Goal: Information Seeking & Learning: Learn about a topic

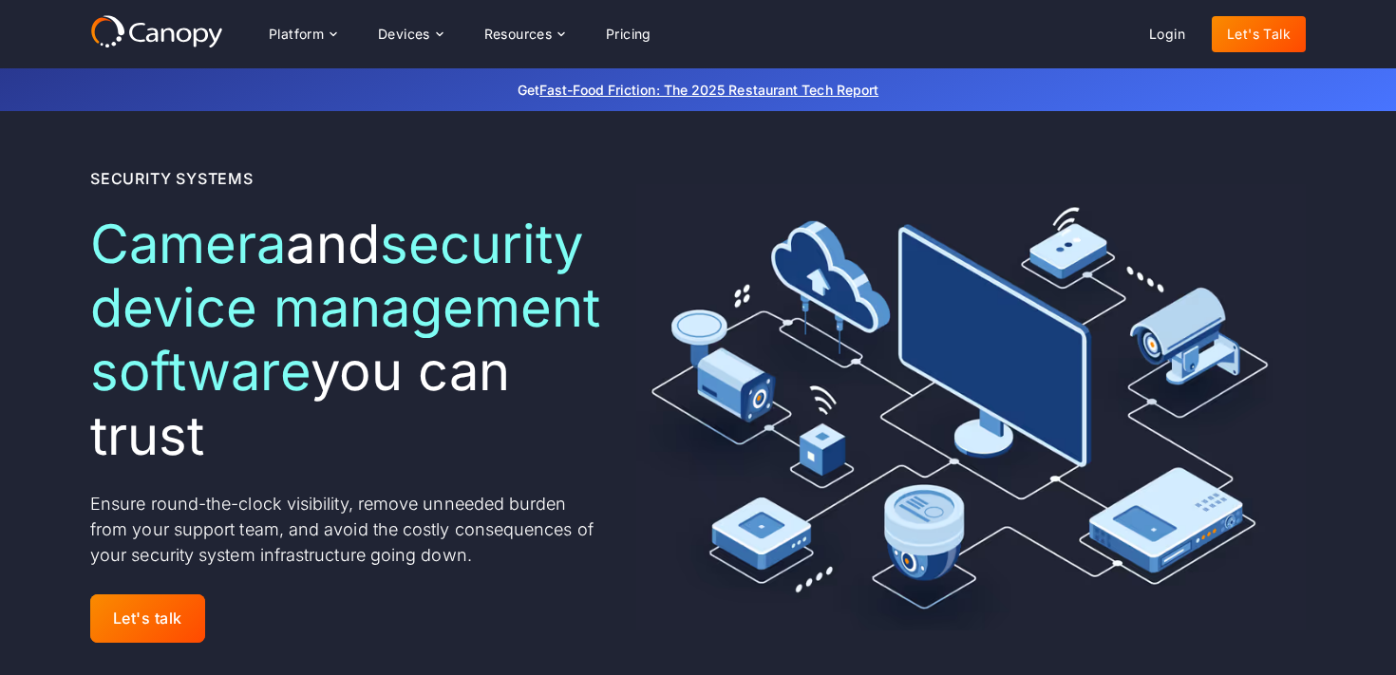
scroll to position [71, 0]
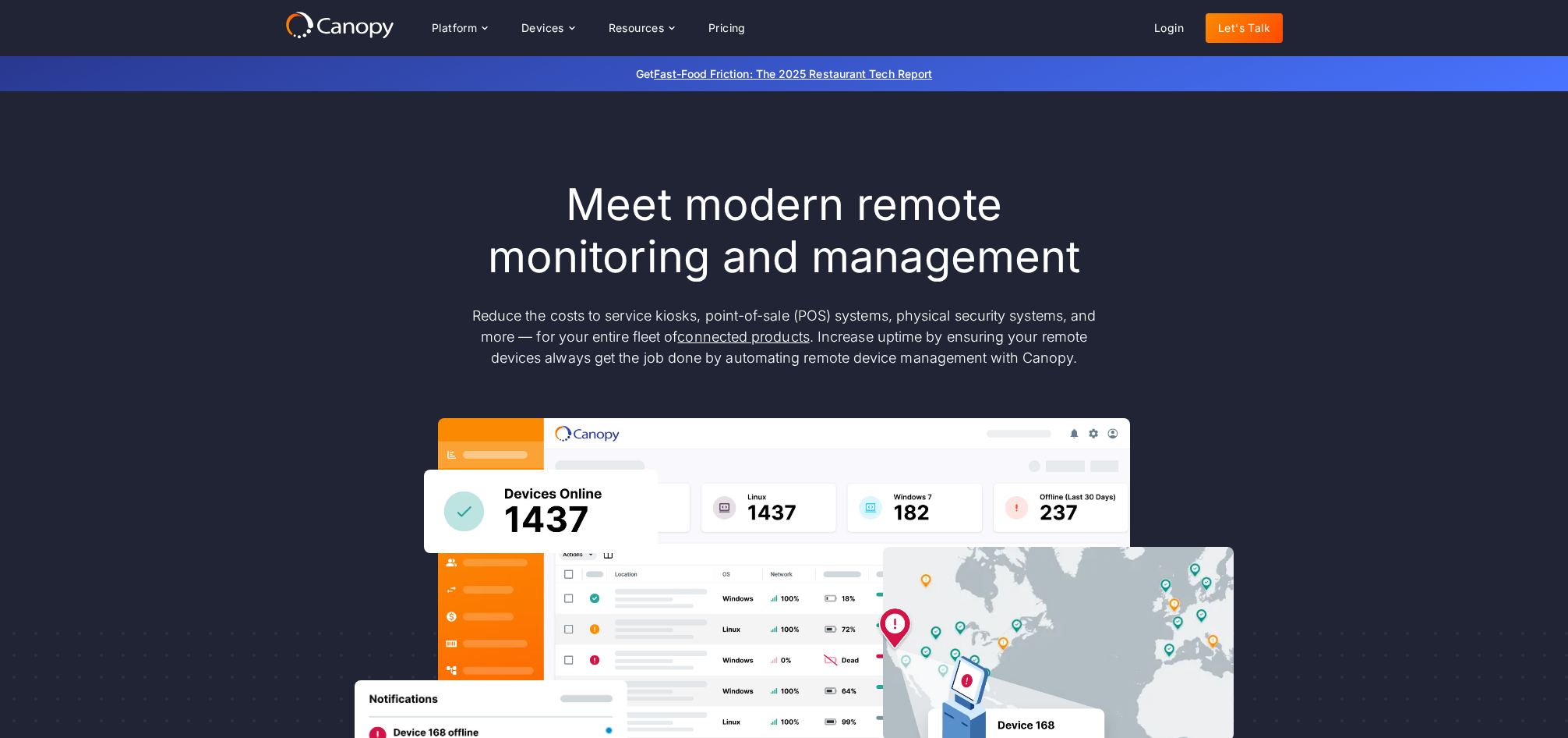
scroll to position [29, 0]
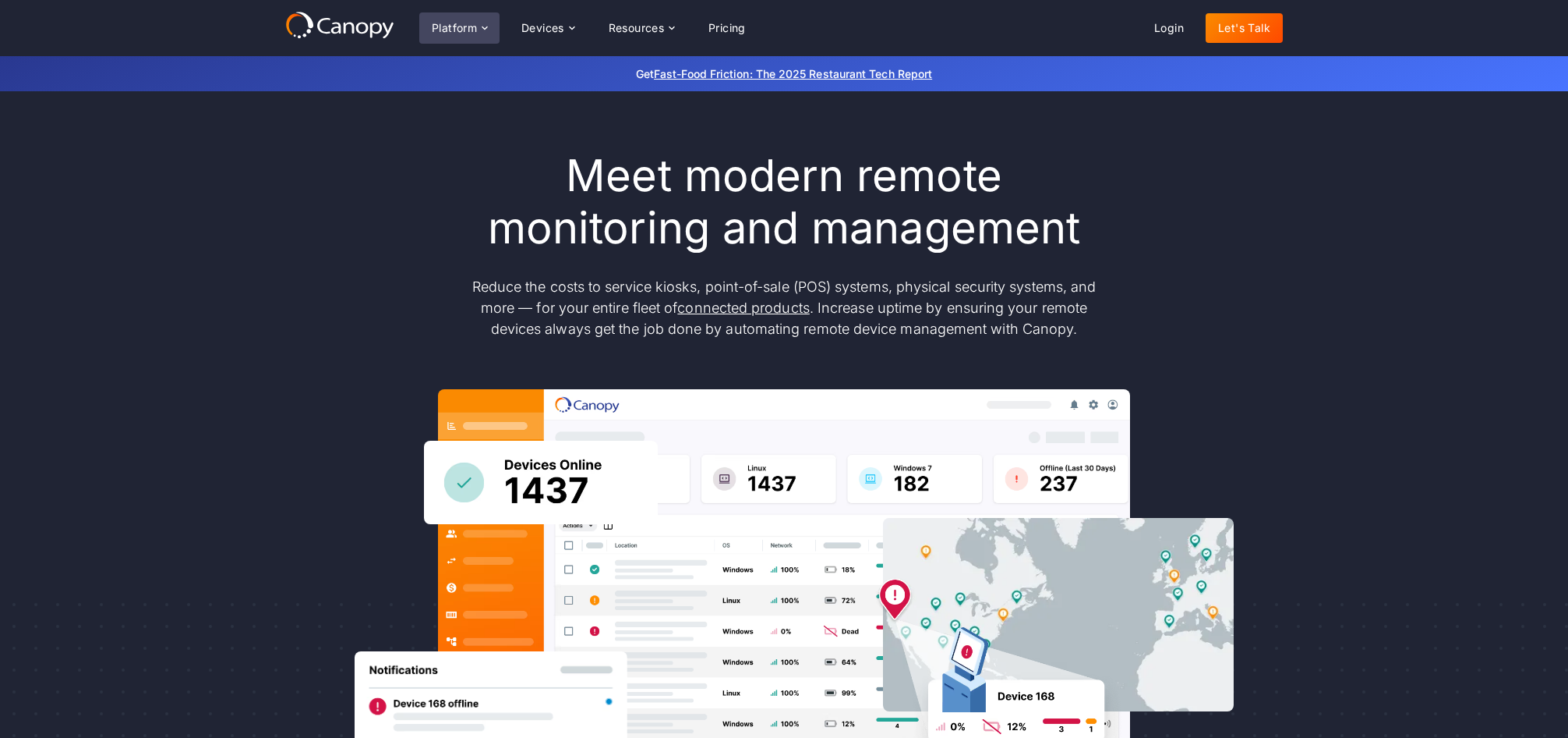
click at [458, 33] on div "Platform" at bounding box center [454, 28] width 45 height 11
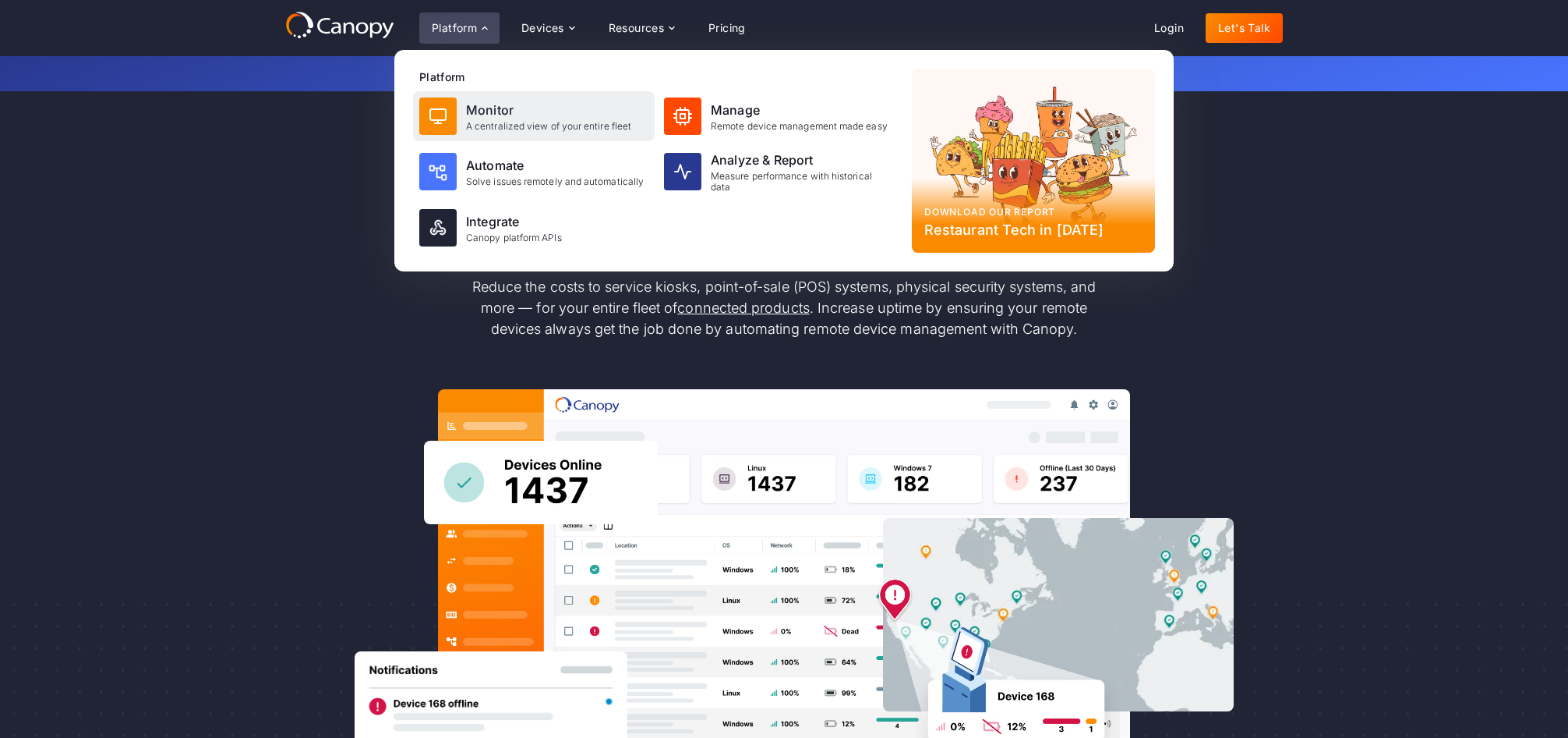
click at [497, 106] on div "Monitor" at bounding box center [548, 110] width 165 height 19
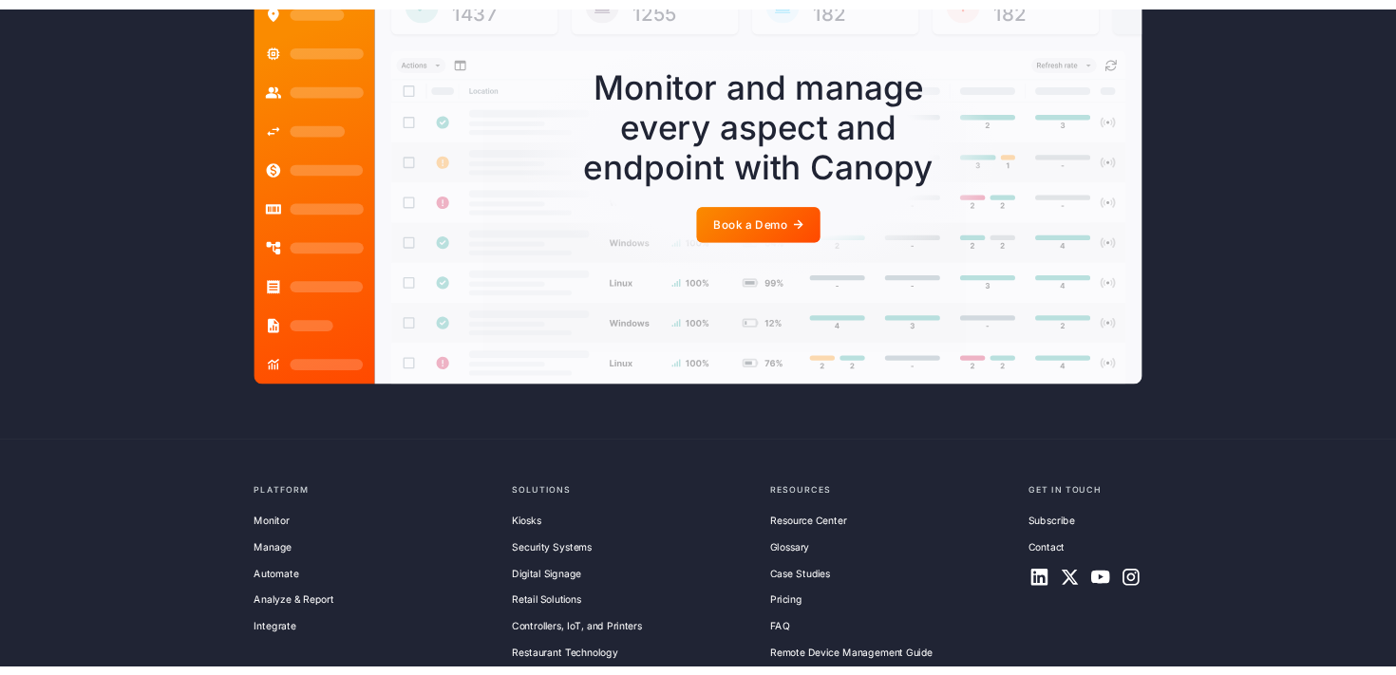
scroll to position [4486, 0]
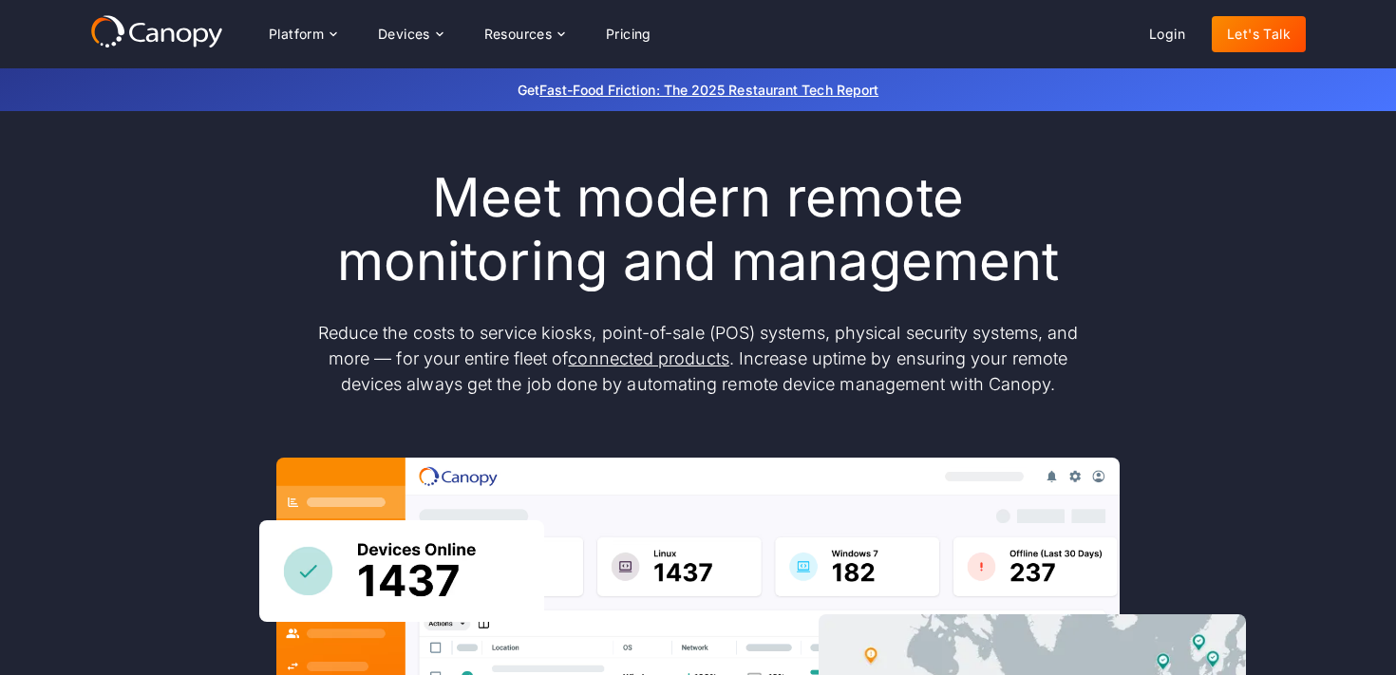
scroll to position [60, 0]
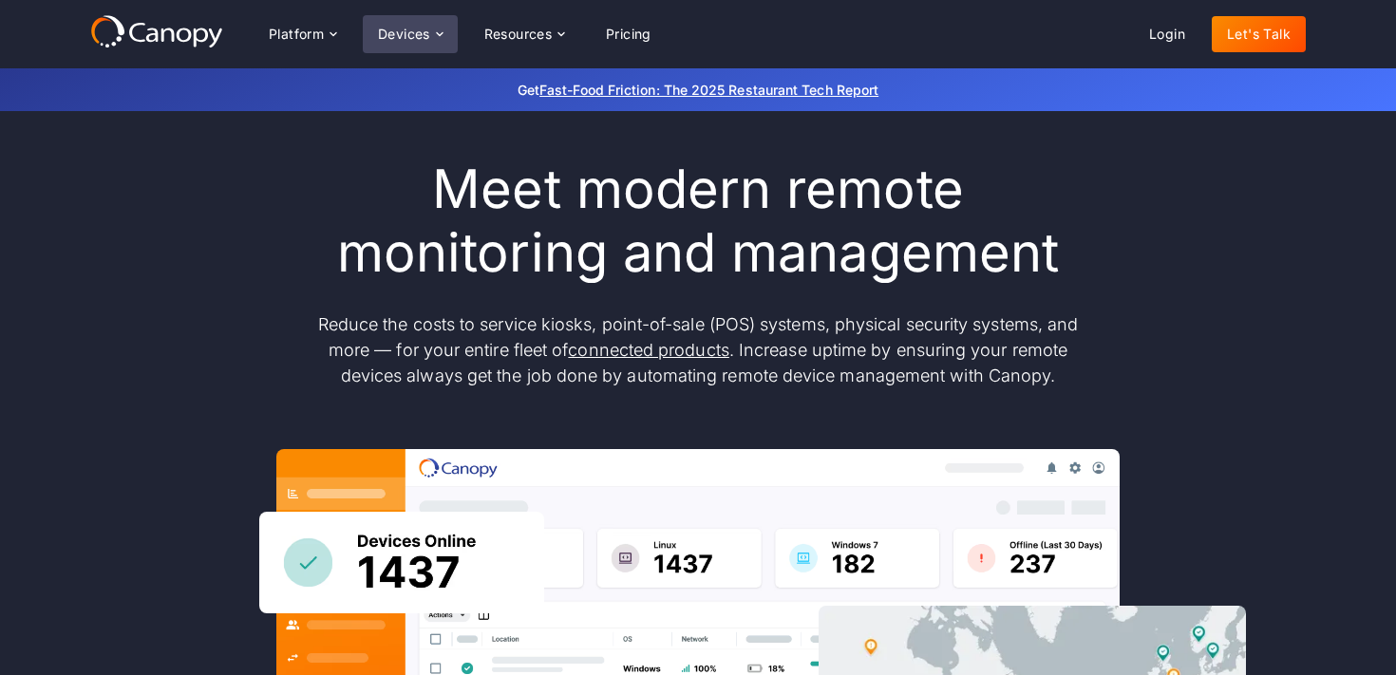
click at [410, 28] on div "Devices" at bounding box center [404, 34] width 52 height 13
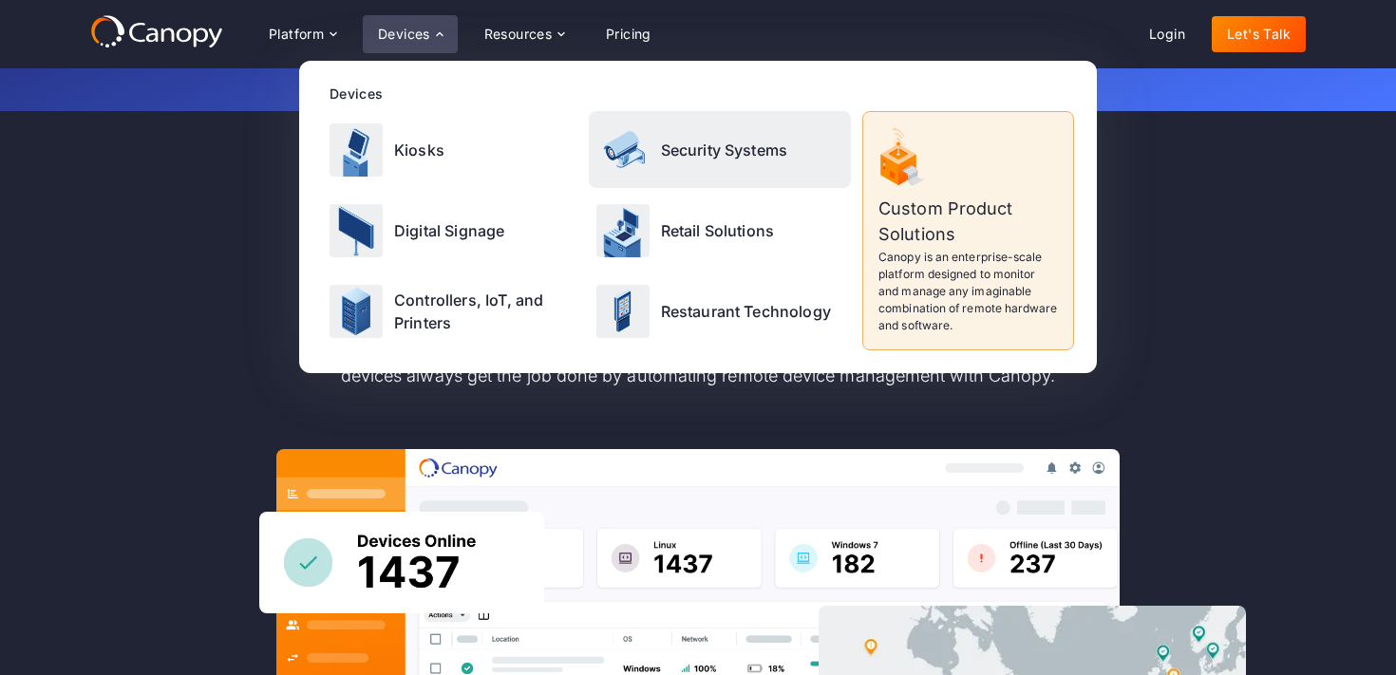
click at [659, 161] on div "Security Systems" at bounding box center [720, 149] width 263 height 77
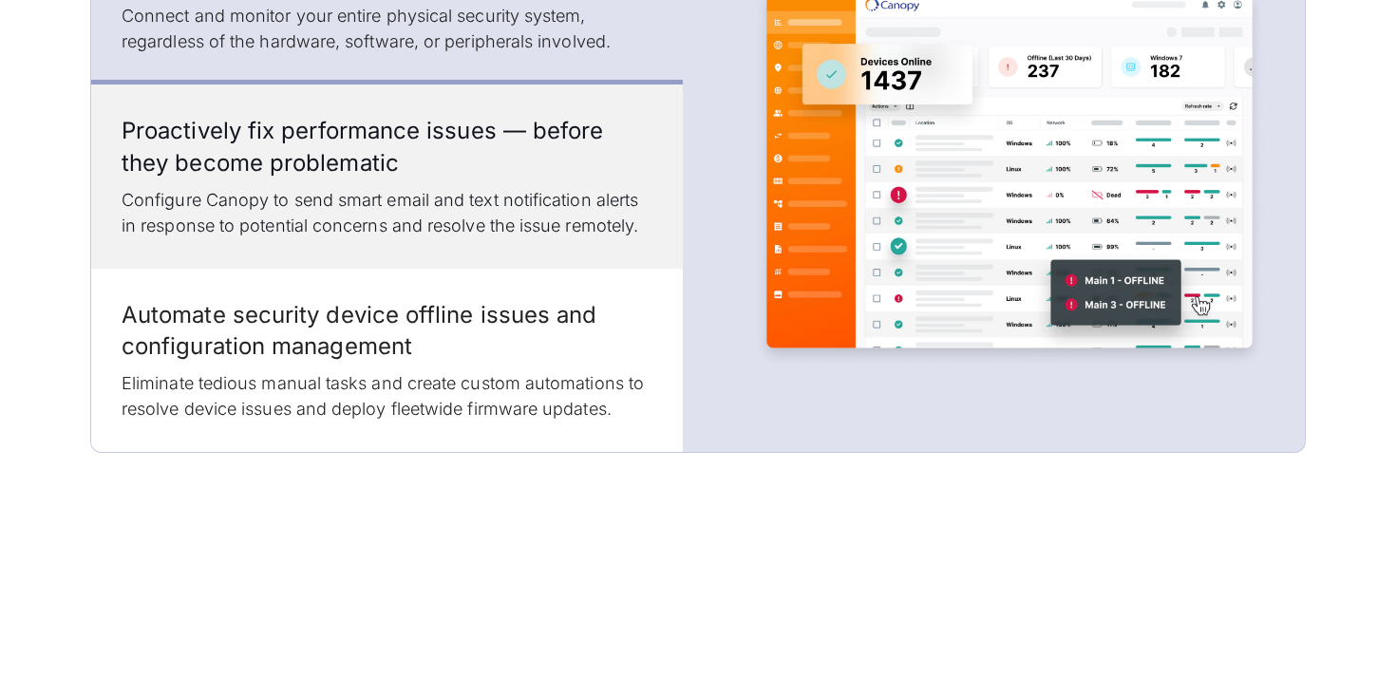
scroll to position [2769, 0]
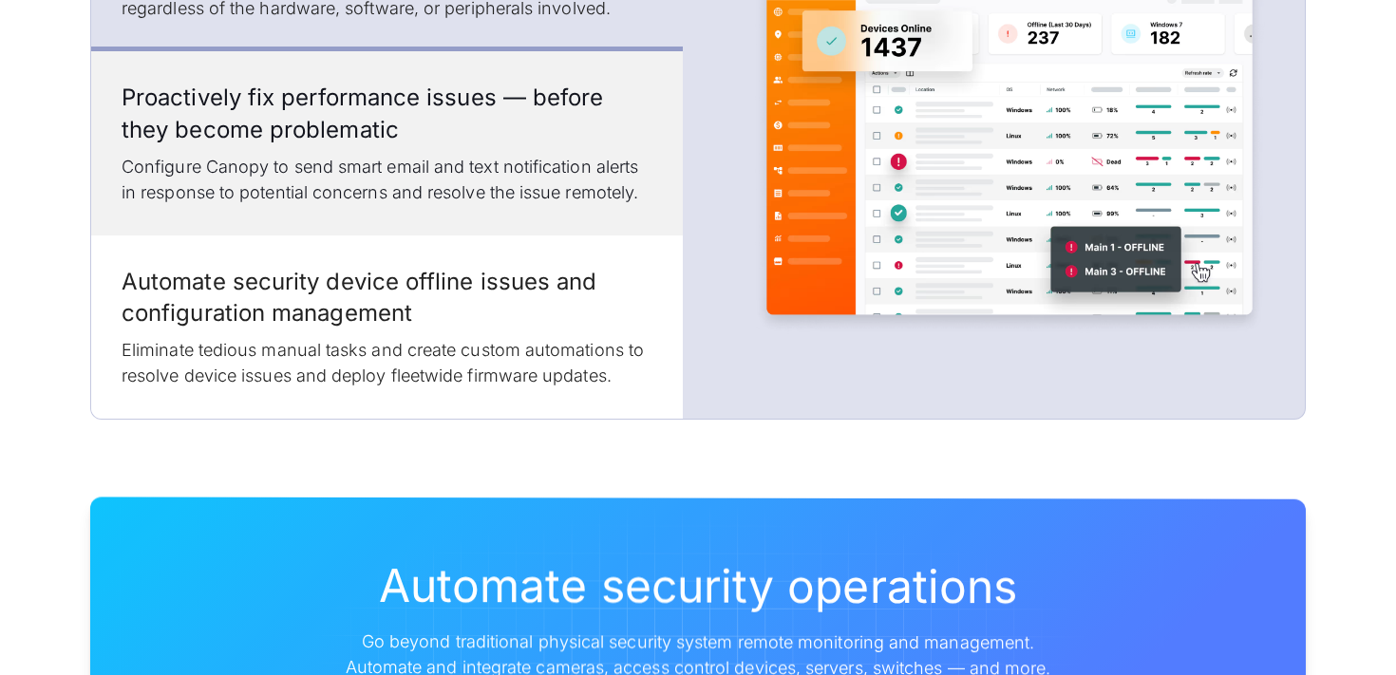
click at [472, 145] on h3 "Proactively fix performance issues — before they become problematic" at bounding box center [387, 114] width 531 height 64
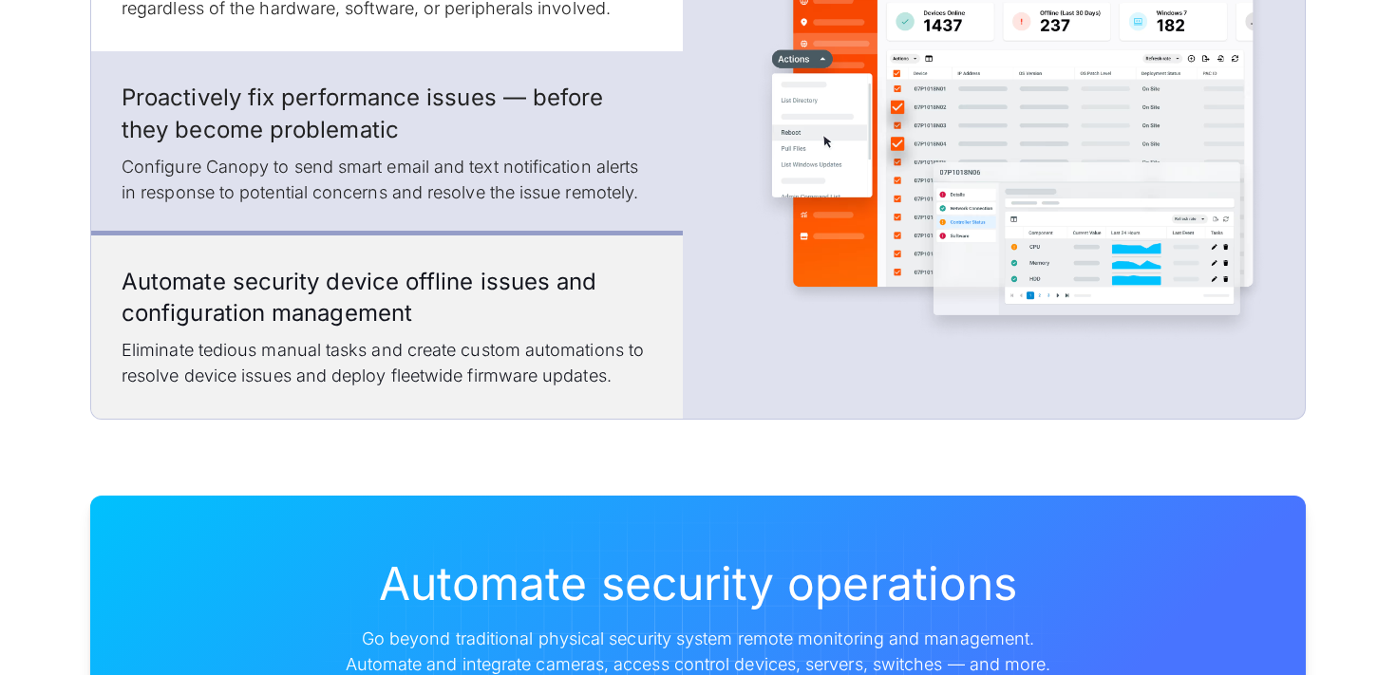
click at [461, 330] on h3 "Automate security device offline issues and configuration management" at bounding box center [387, 298] width 531 height 64
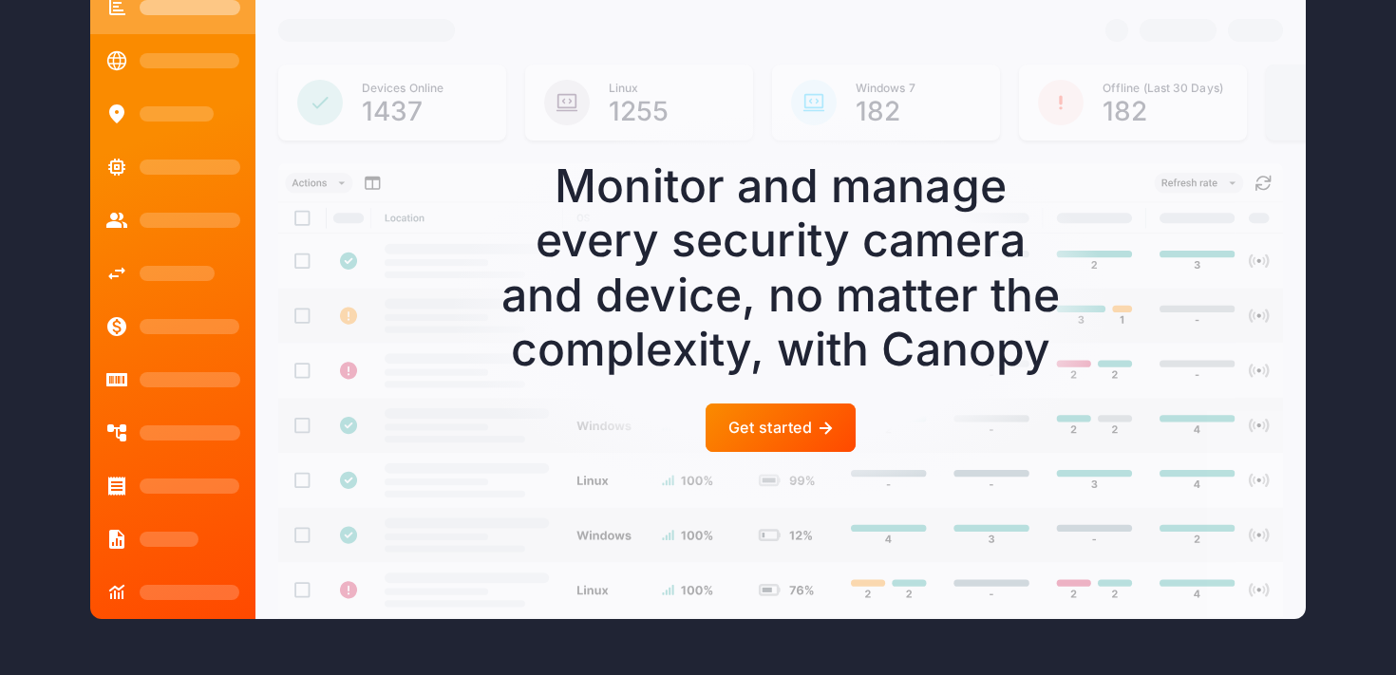
scroll to position [5143, 0]
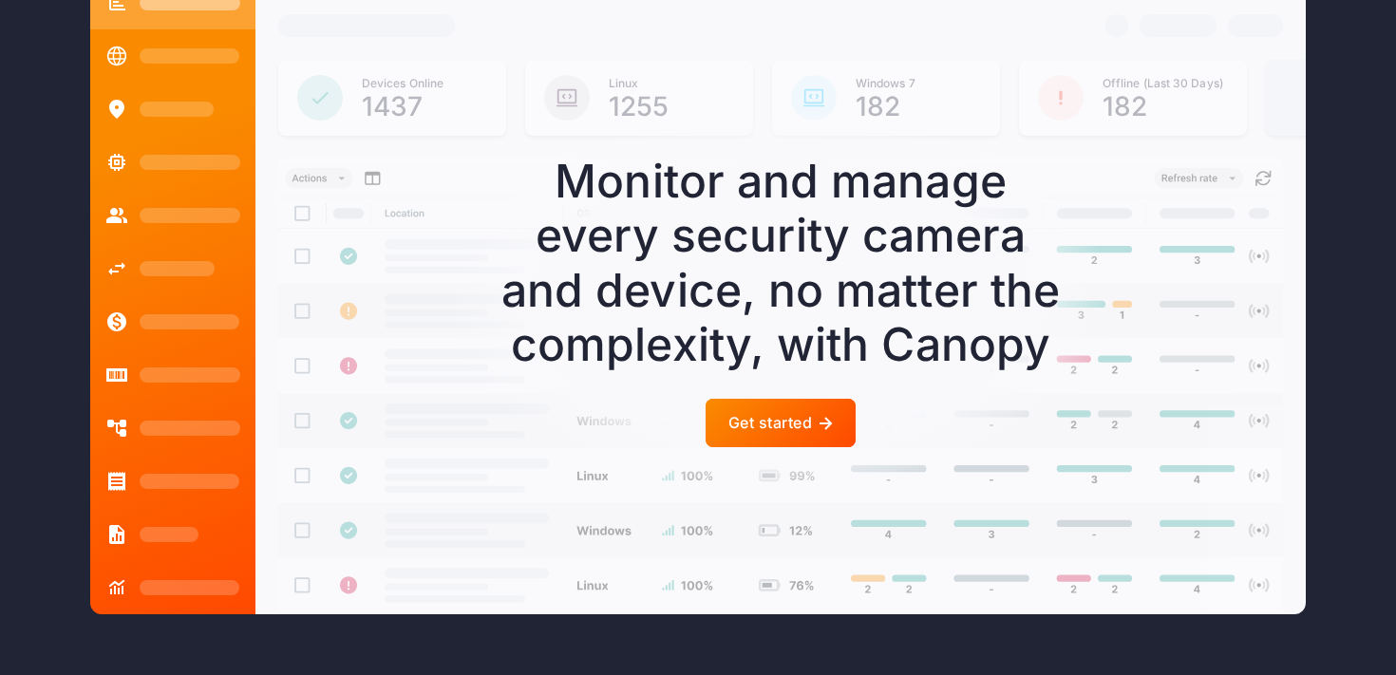
click at [779, 432] on div "Get started" at bounding box center [771, 423] width 84 height 18
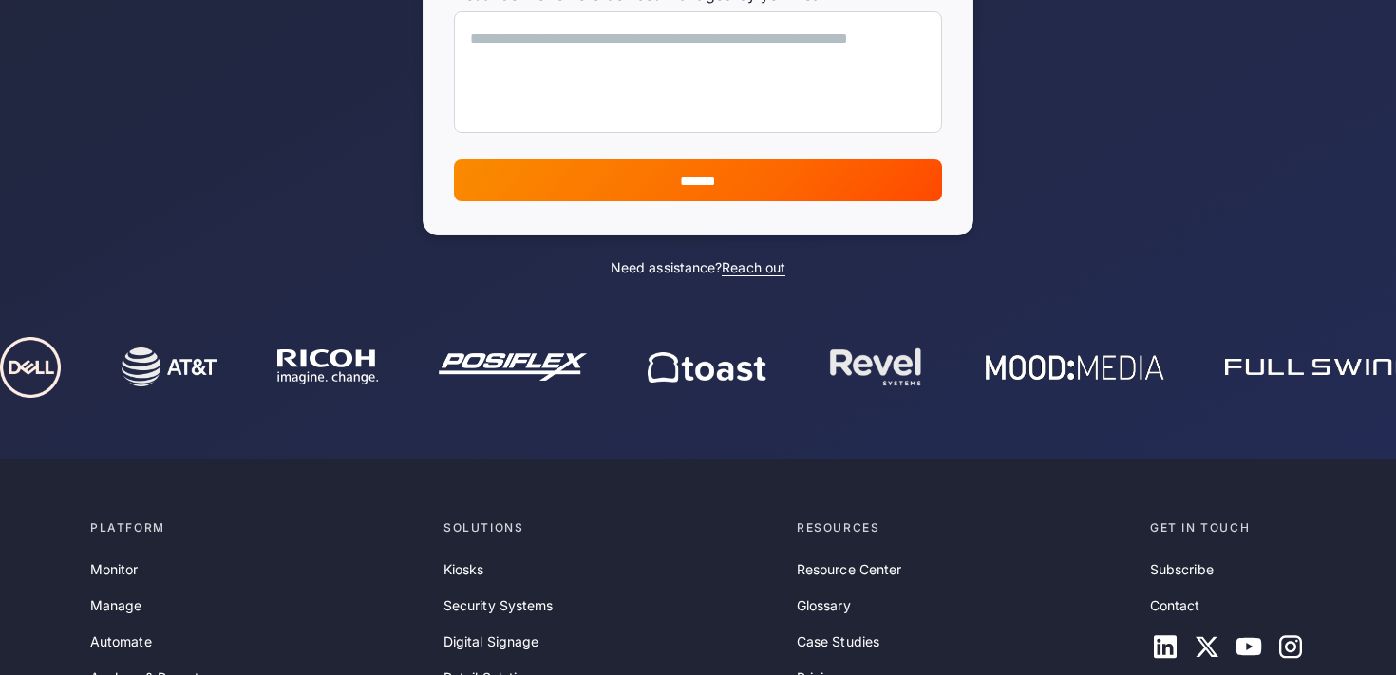
scroll to position [679, 0]
